Goal: Task Accomplishment & Management: Manage account settings

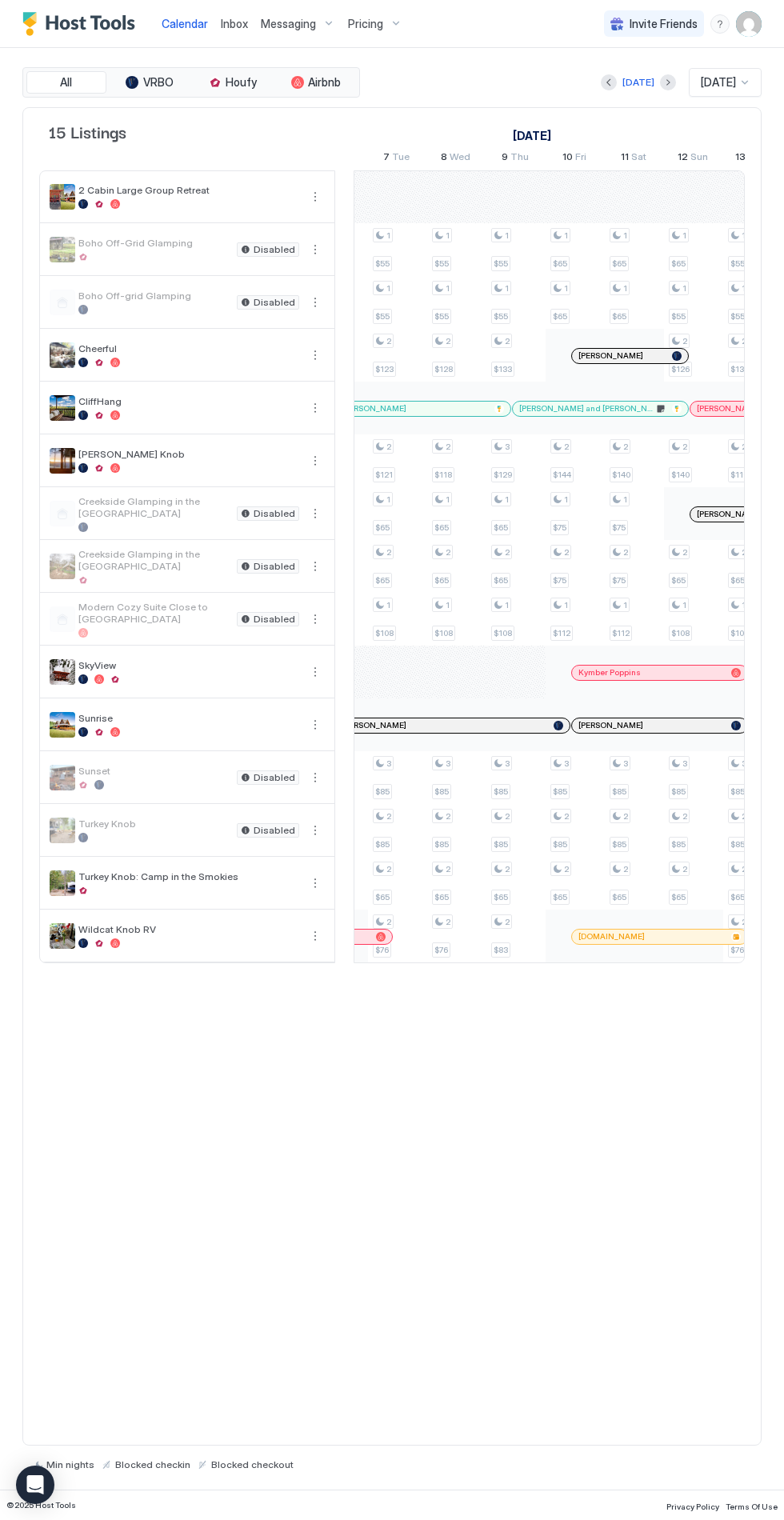
scroll to position [0, 1465]
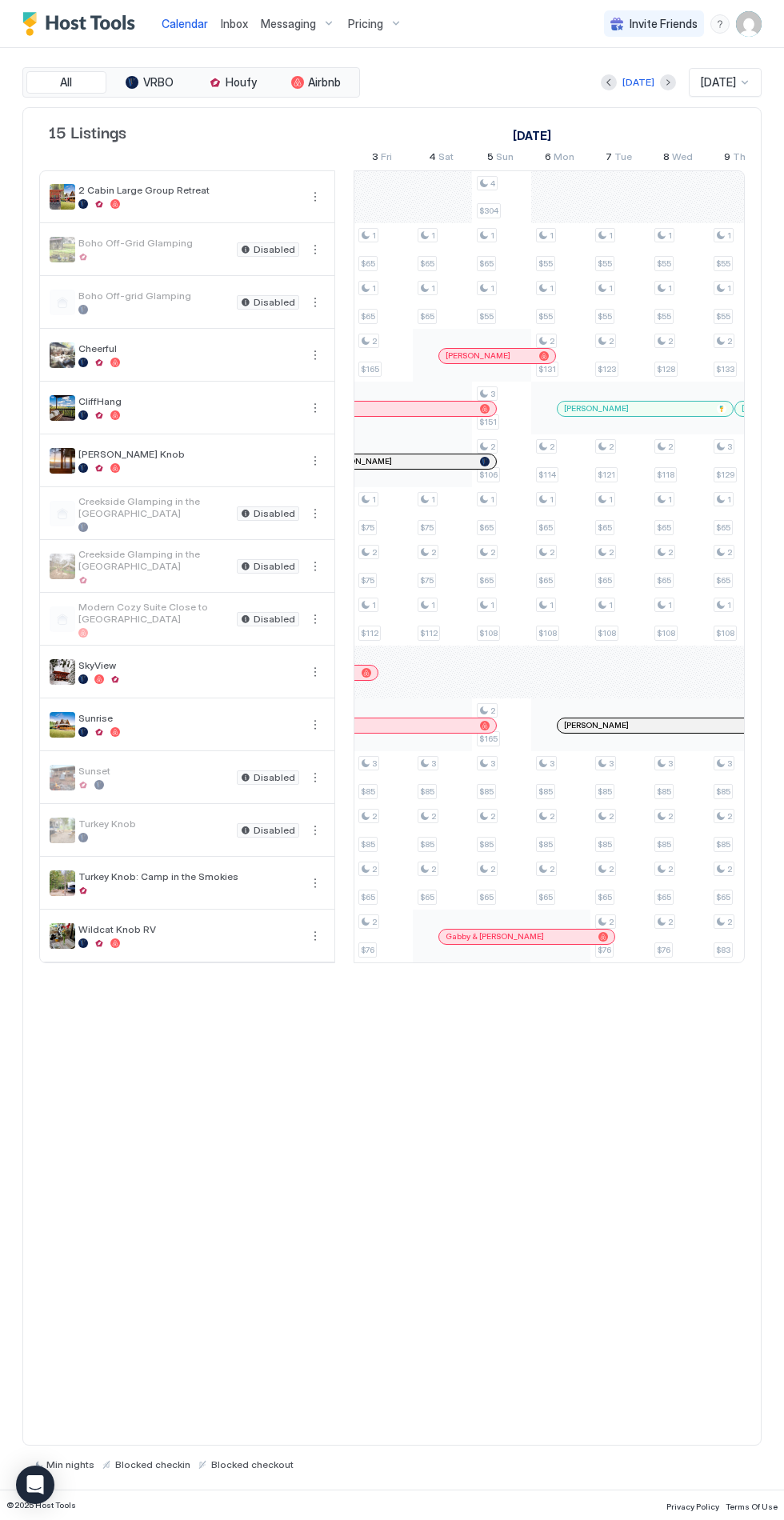
click at [394, 684] on div at bounding box center [384, 672] width 60 height 53
click at [403, 670] on div at bounding box center [384, 672] width 60 height 53
click at [382, 36] on div "Pricing" at bounding box center [376, 24] width 68 height 27
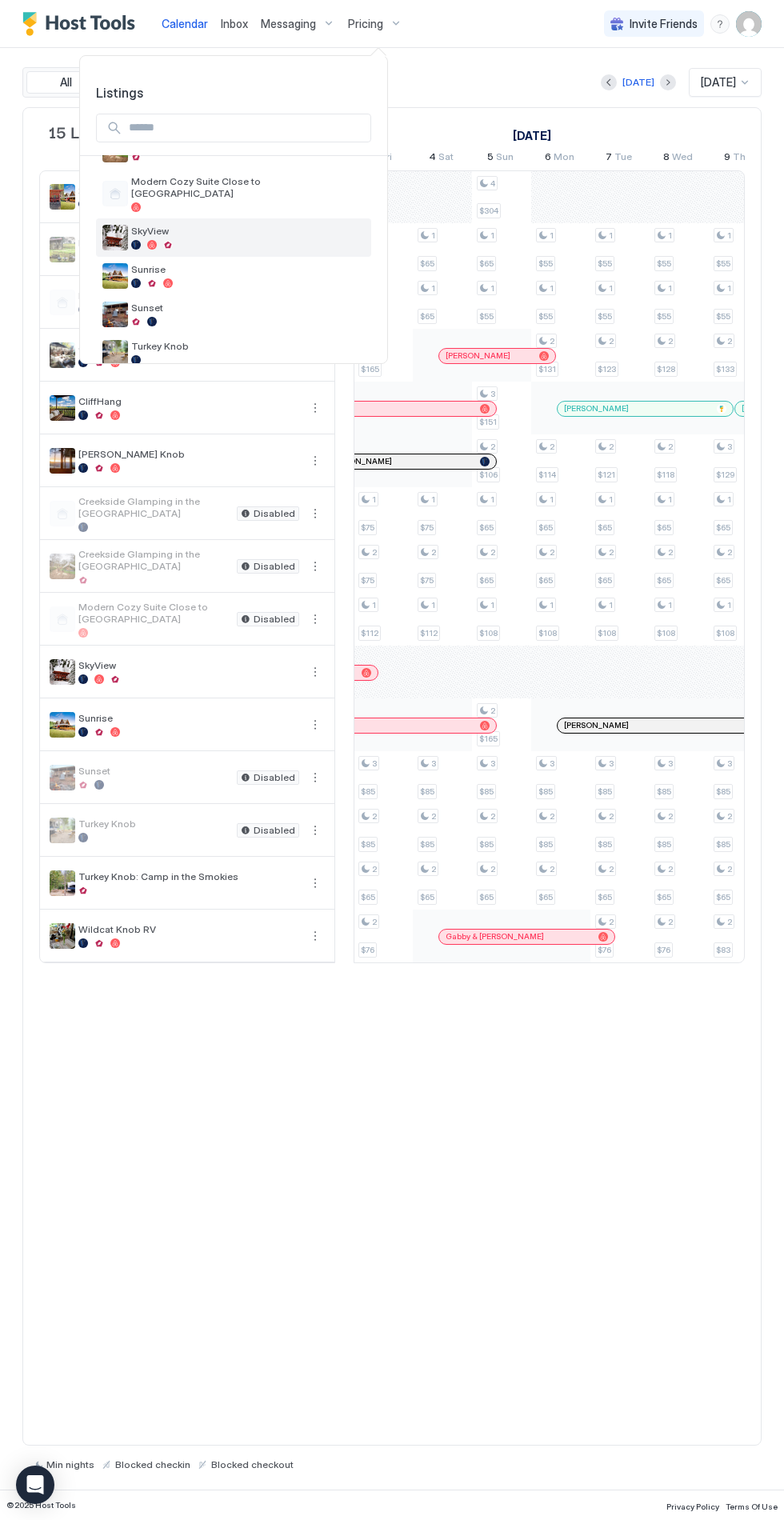
click at [269, 225] on span "SkyView" at bounding box center [248, 231] width 233 height 12
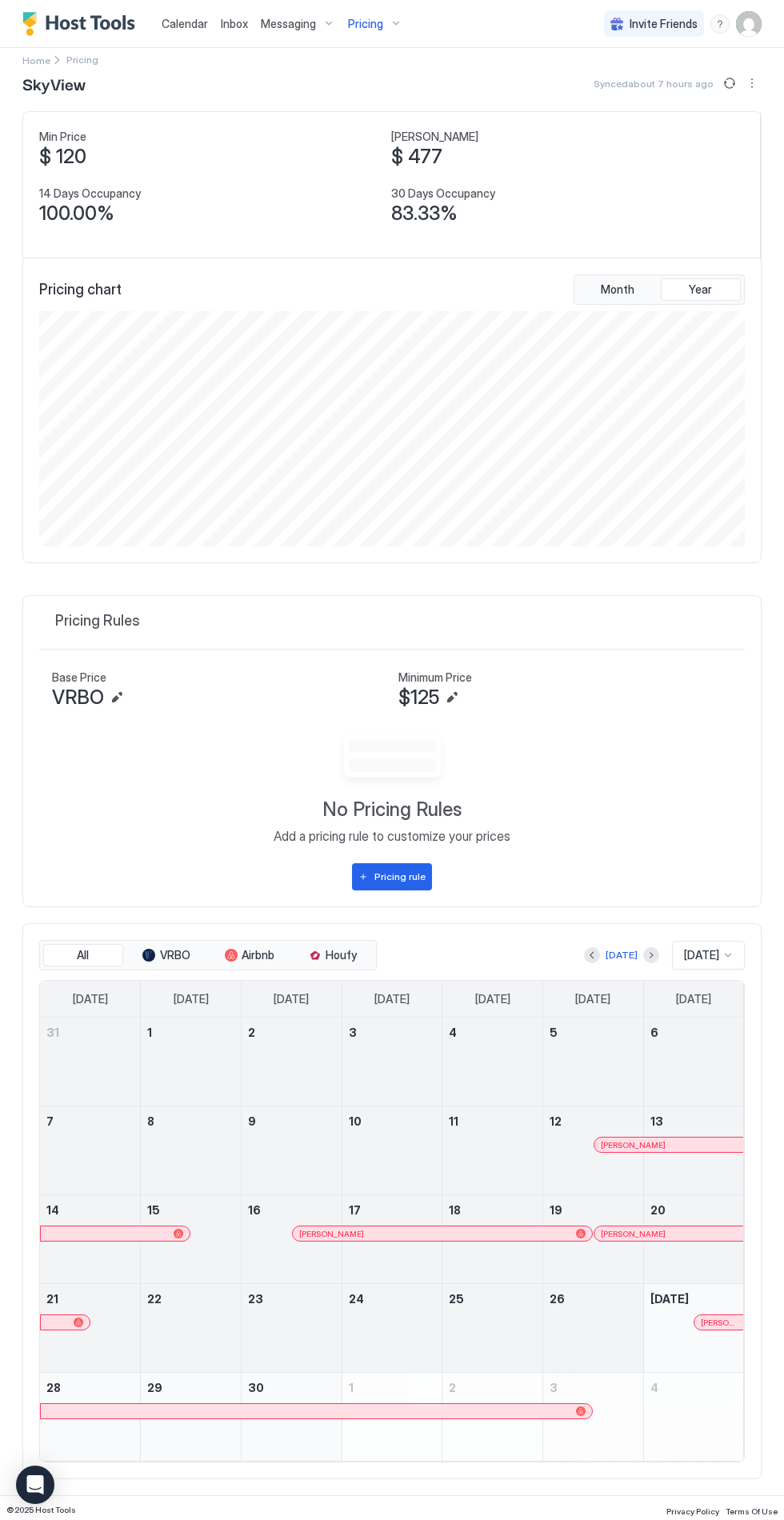
click at [643, 952] on button "Next month" at bounding box center [651, 955] width 16 height 16
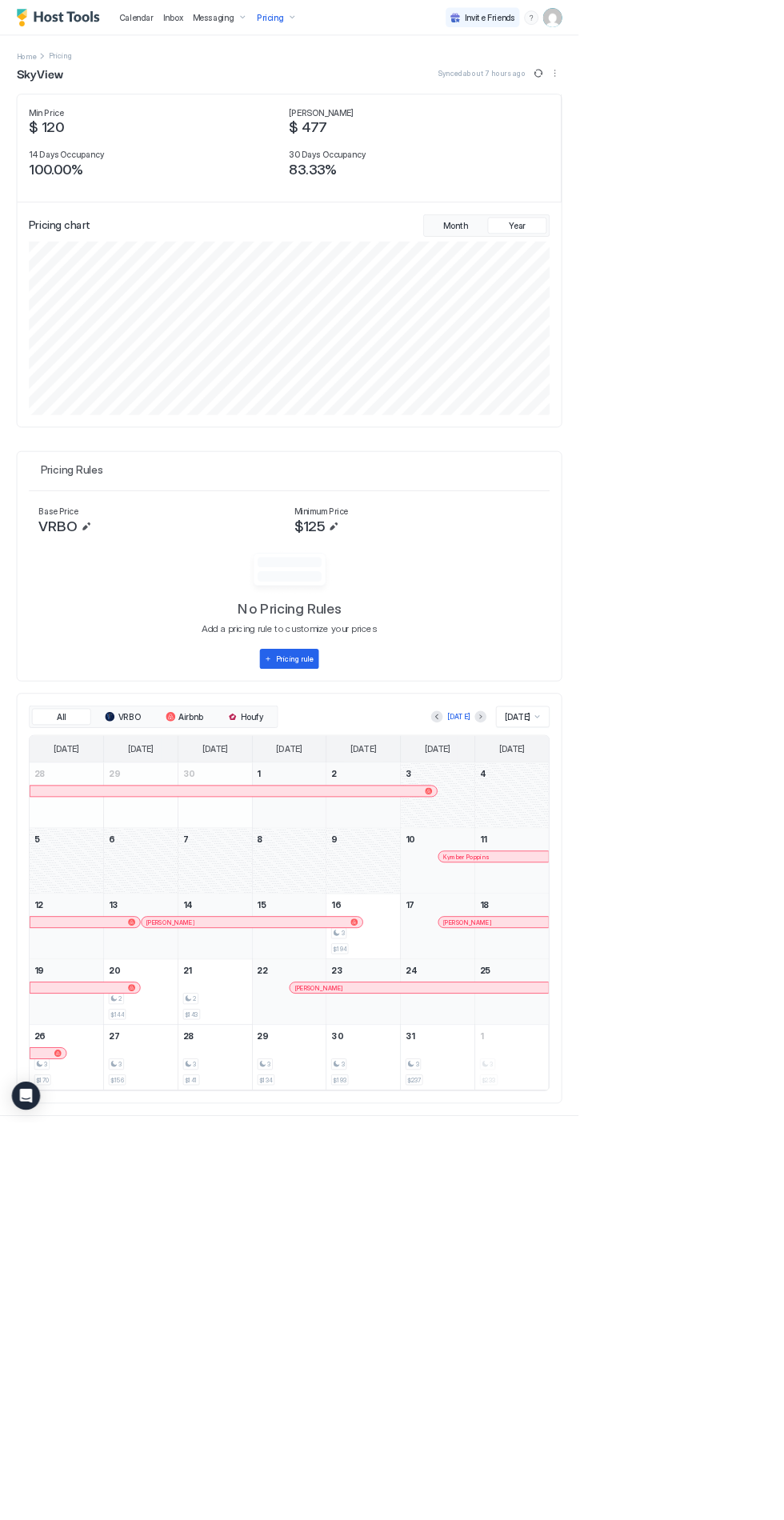
click at [698, 1074] on div "October 4, 2025" at bounding box center [694, 1077] width 100 height 88
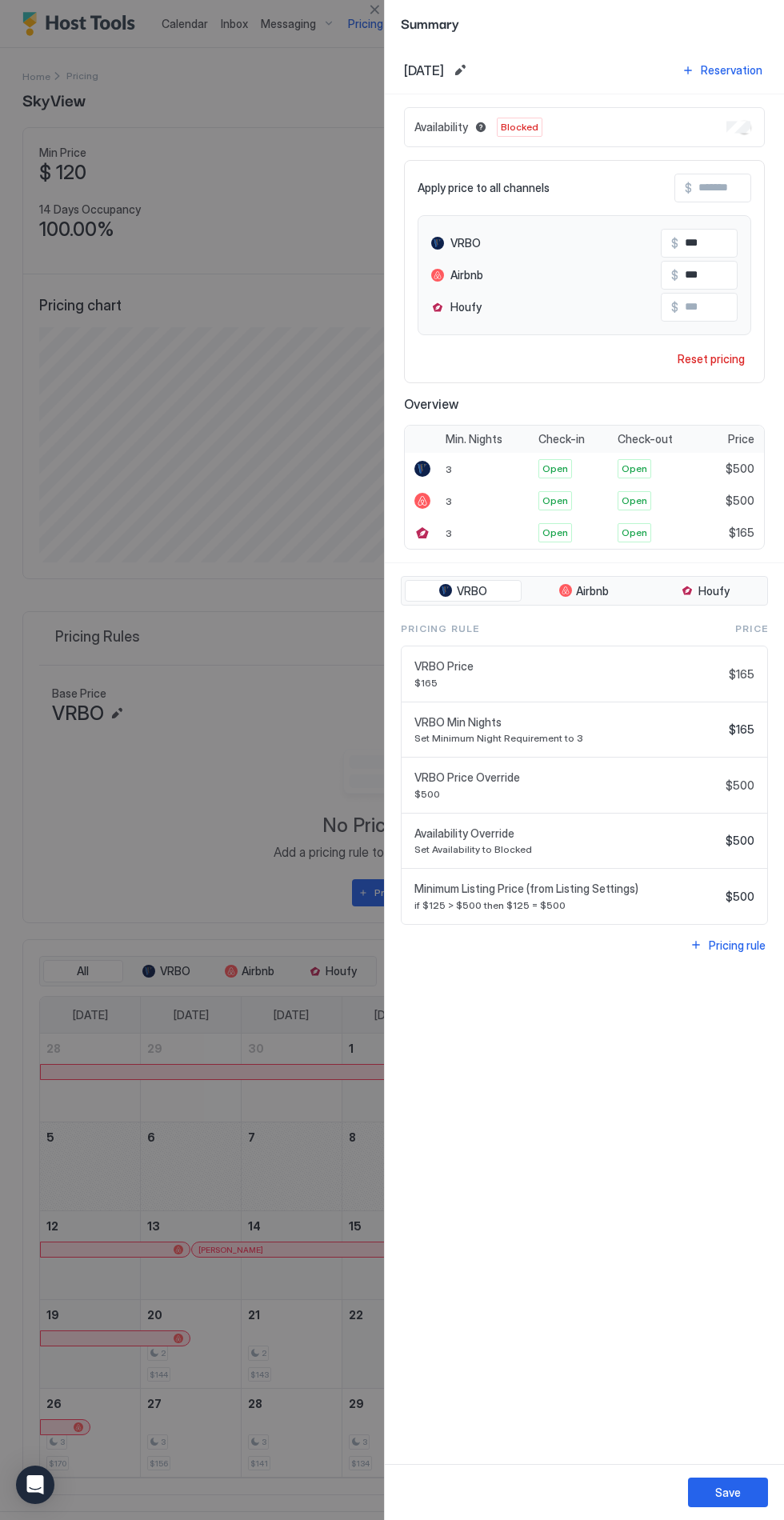
click at [470, 70] on button "Edit date range" at bounding box center [460, 71] width 19 height 19
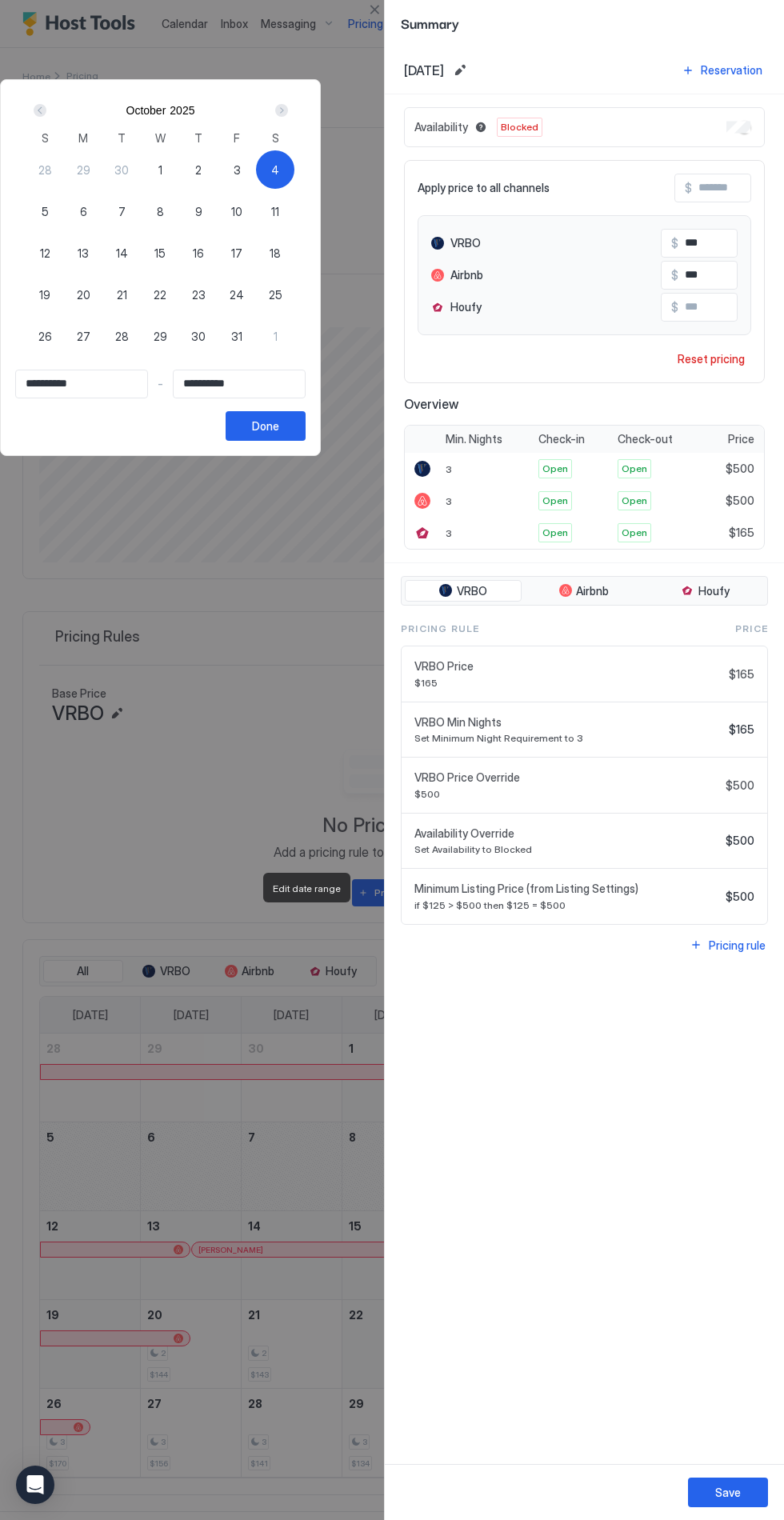
click at [203, 216] on span "9" at bounding box center [199, 212] width 7 height 17
type input "**********"
click at [279, 169] on span "4" at bounding box center [275, 170] width 8 height 17
type input "**********"
click at [203, 211] on span "9" at bounding box center [199, 212] width 7 height 17
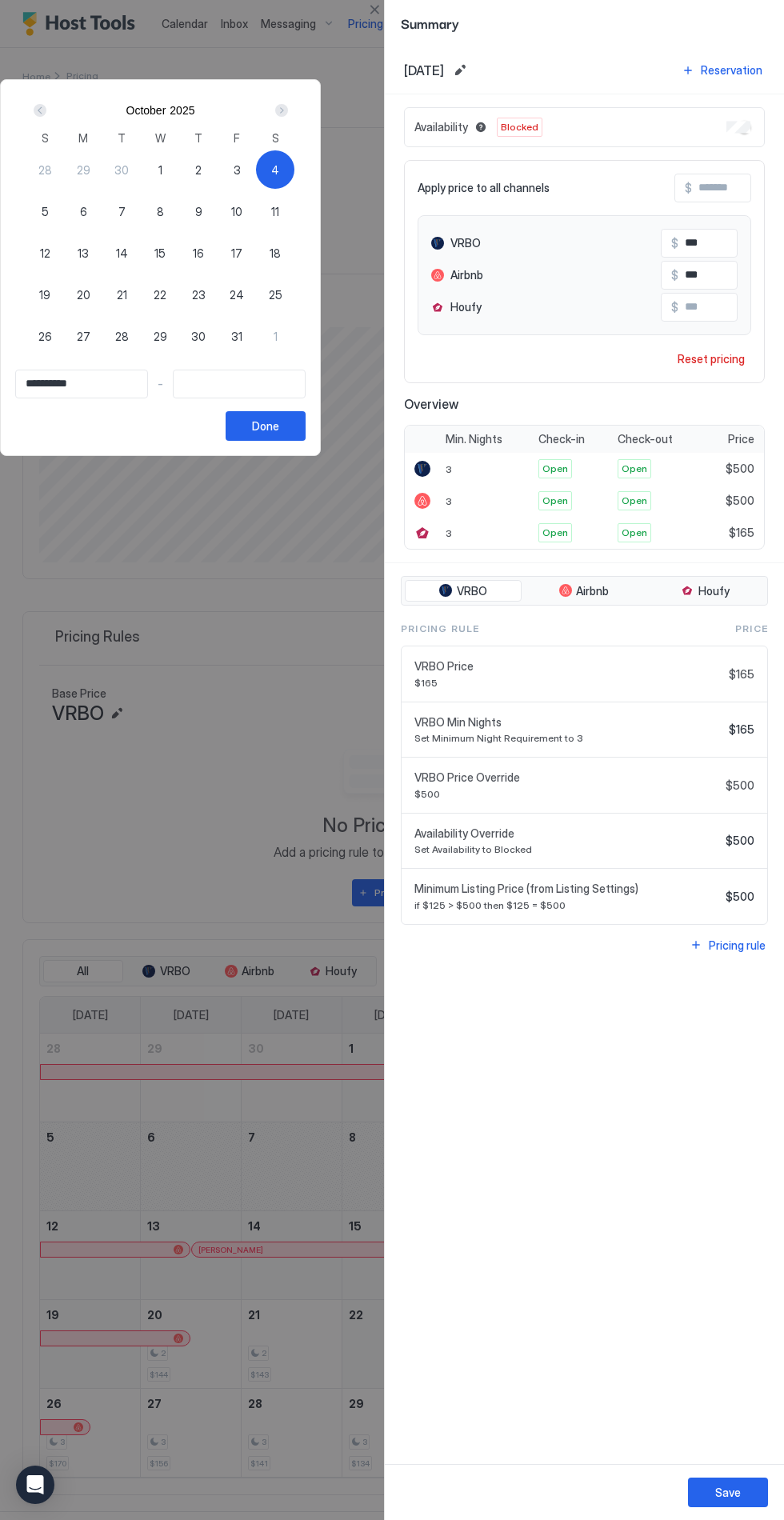
type input "**********"
click at [745, 1501] on div at bounding box center [392, 760] width 784 height 1520
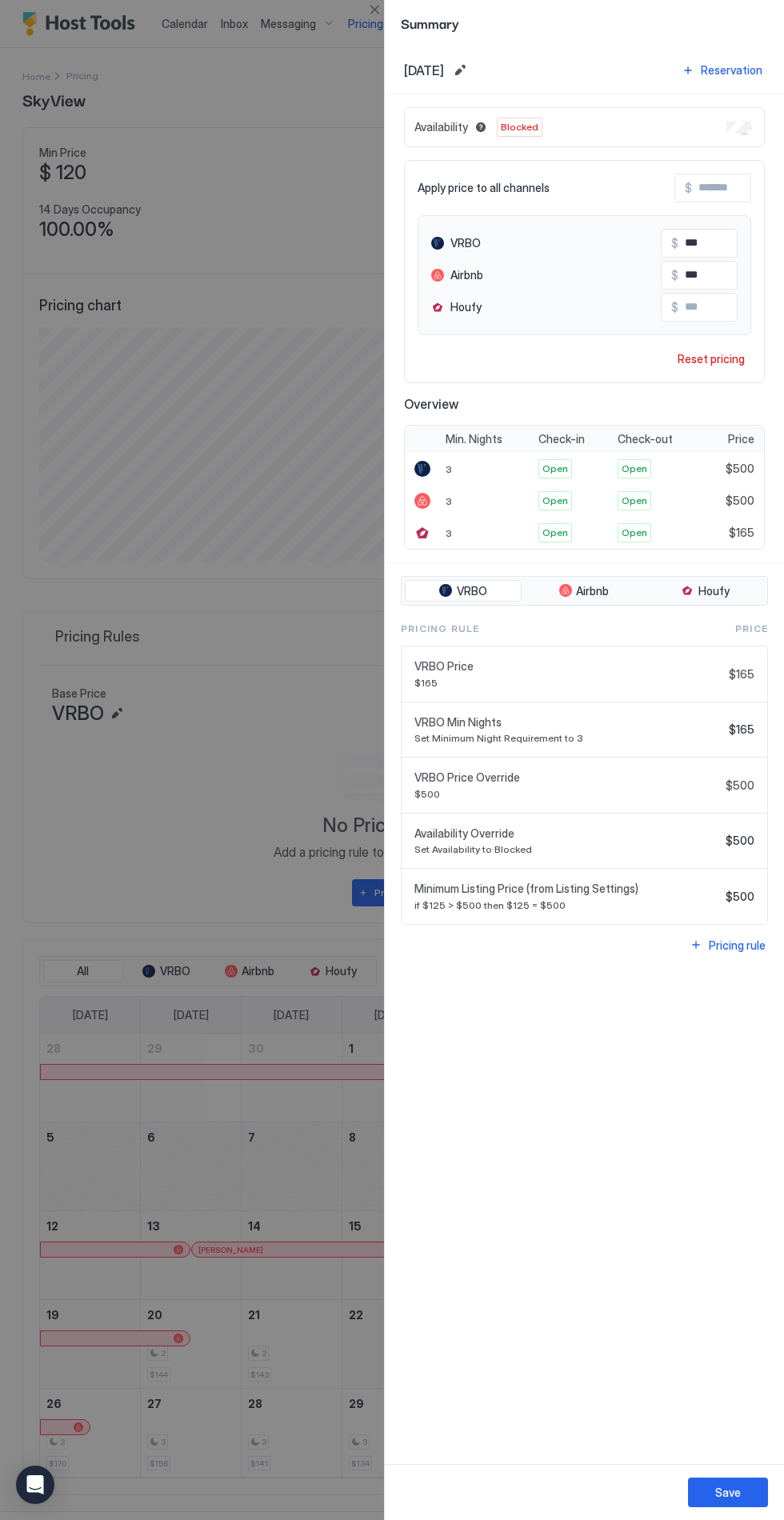
click at [738, 1503] on button "Save" at bounding box center [727, 1492] width 80 height 30
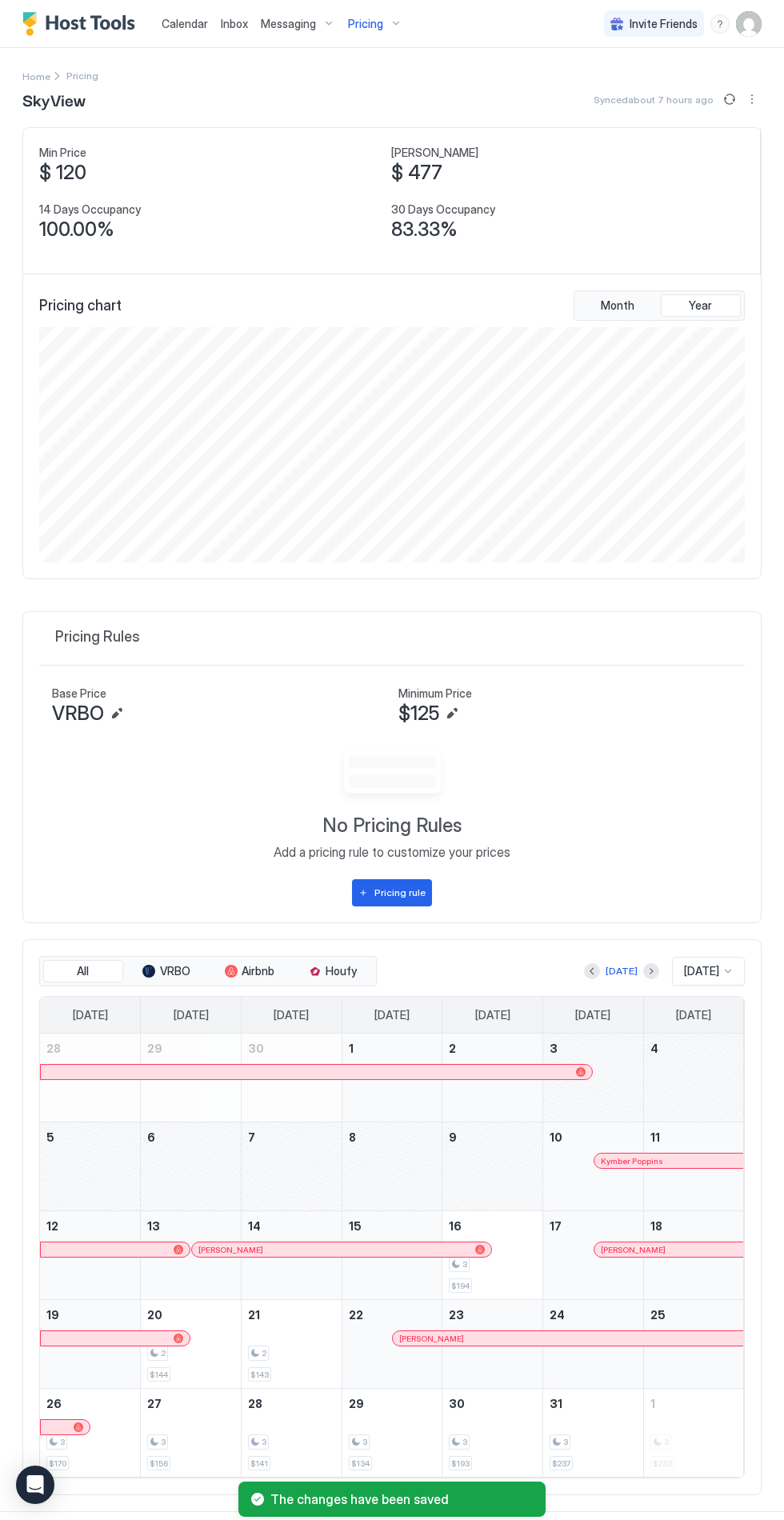
click at [745, 27] on img "User profile" at bounding box center [749, 24] width 26 height 26
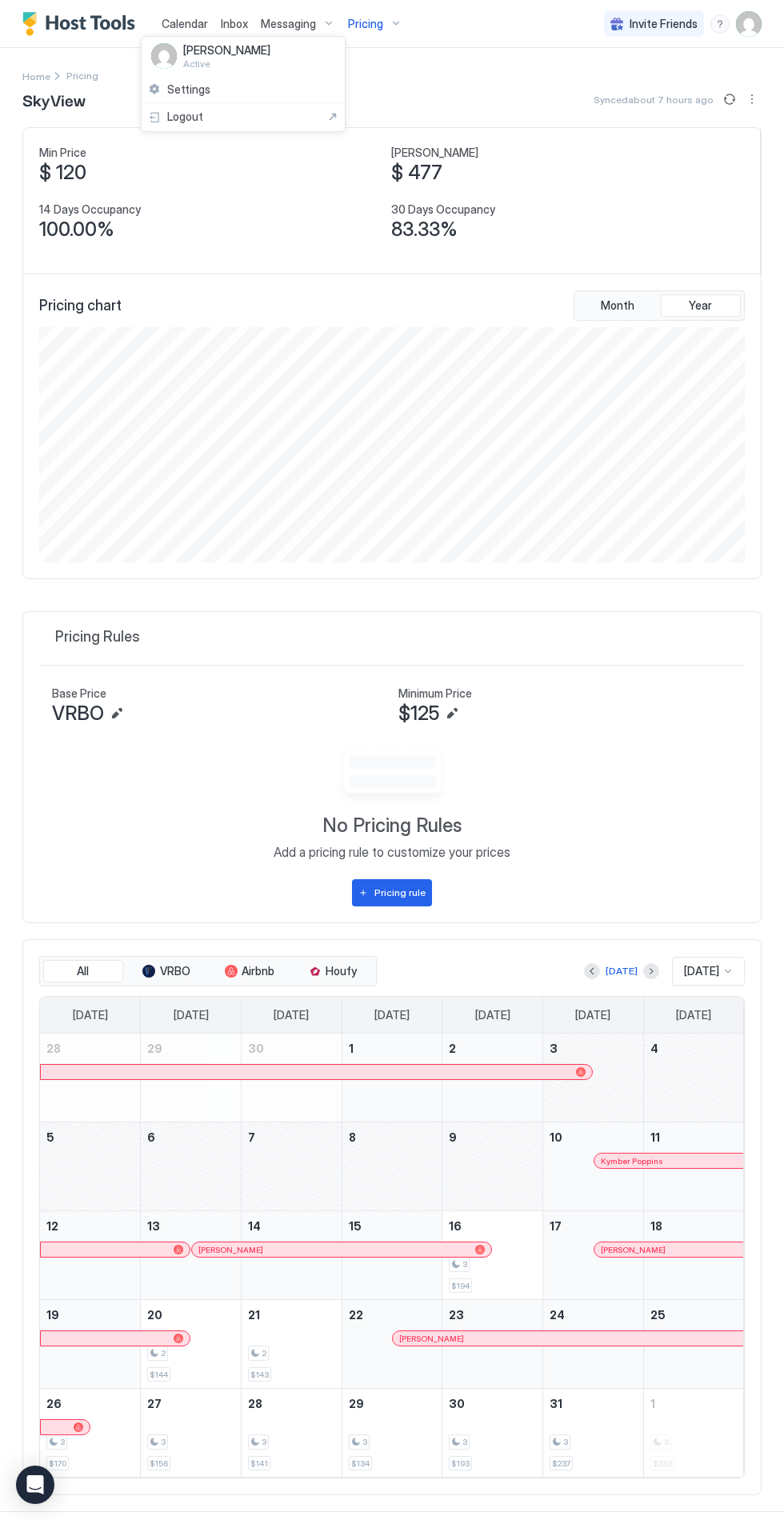
click at [207, 86] on span "Settings" at bounding box center [189, 89] width 43 height 14
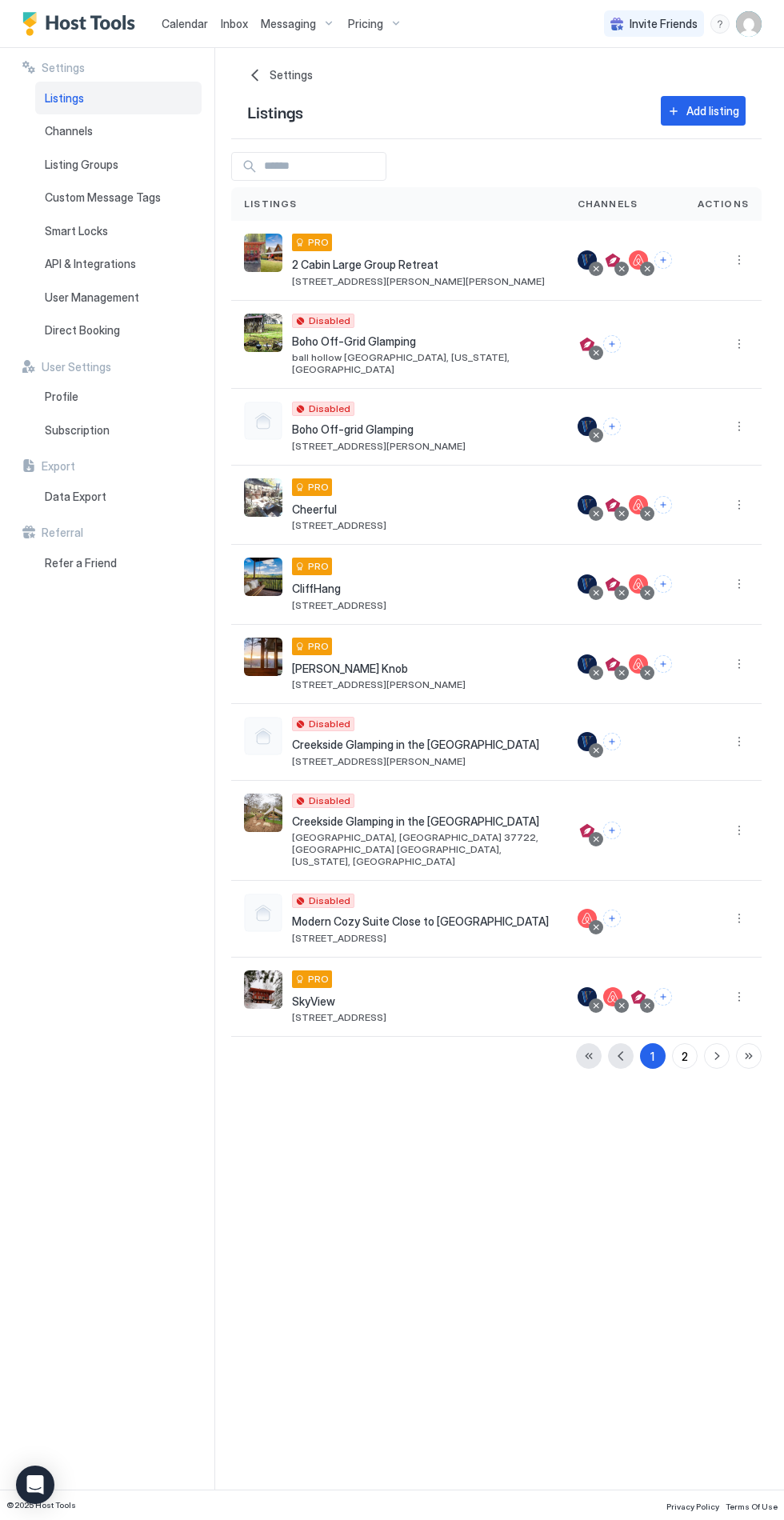
click at [19, 1490] on div "Open Intercom Messenger" at bounding box center [35, 1485] width 39 height 39
